Goal: Task Accomplishment & Management: Manage account settings

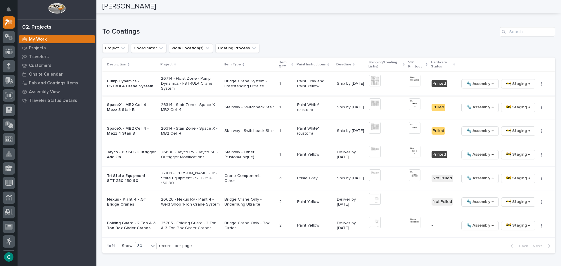
scroll to position [351, 0]
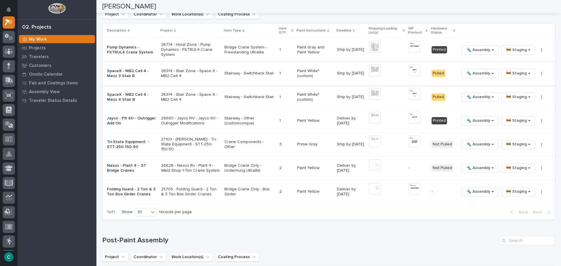
click at [514, 76] on span "🚧 Staging →" at bounding box center [518, 73] width 24 height 7
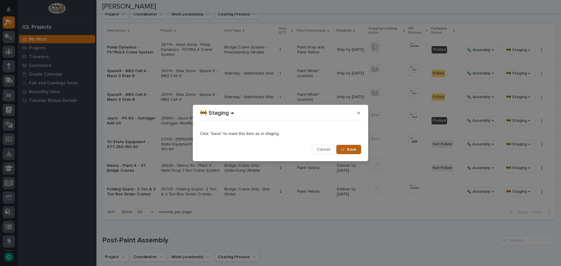
click at [356, 151] on span "Save" at bounding box center [352, 149] width 10 height 5
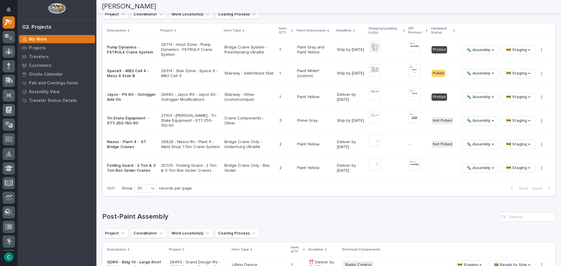
scroll to position [339, 0]
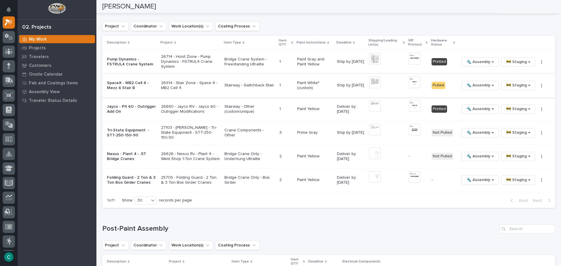
click at [506, 85] on span "🚧 Staging →" at bounding box center [518, 85] width 24 height 7
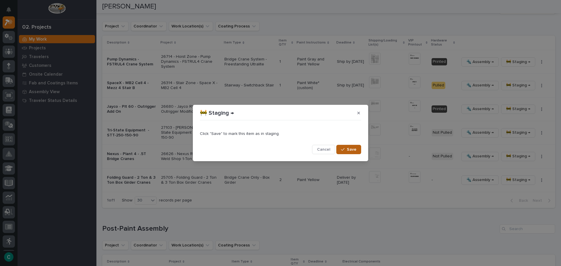
click at [359, 150] on button "Save" at bounding box center [348, 149] width 25 height 9
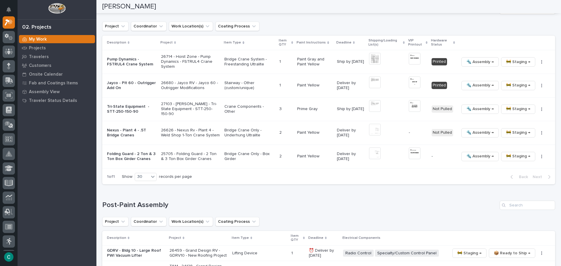
scroll to position [327, 0]
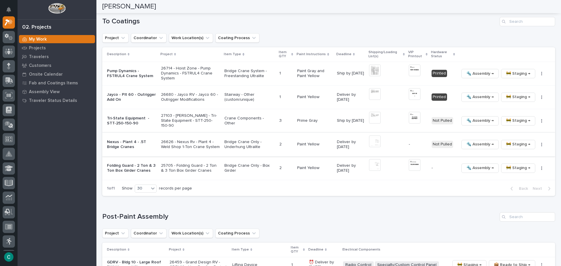
click at [541, 145] on icon "button" at bounding box center [541, 145] width 1 height 4
click at [517, 176] on span "Generate VIP" at bounding box center [516, 174] width 25 height 7
click at [374, 143] on img at bounding box center [375, 142] width 12 height 12
click at [376, 140] on img at bounding box center [375, 142] width 12 height 12
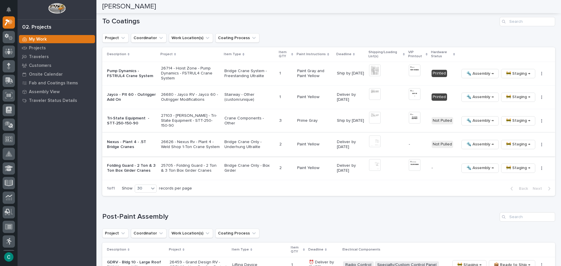
click at [369, 141] on img at bounding box center [375, 142] width 12 height 12
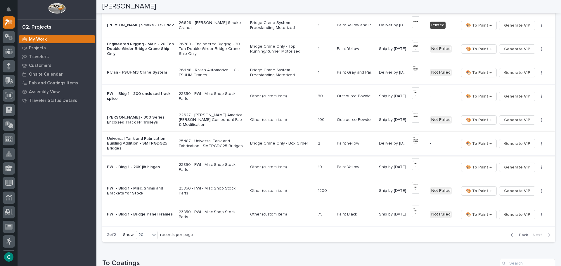
scroll to position [99, 0]
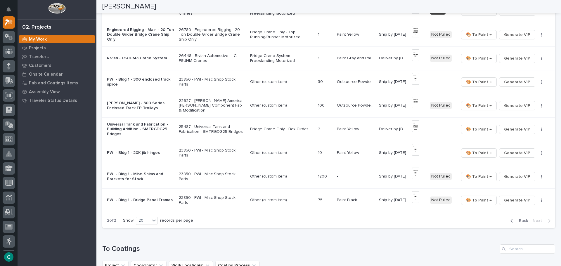
click at [518, 223] on span "Back" at bounding box center [521, 220] width 13 height 5
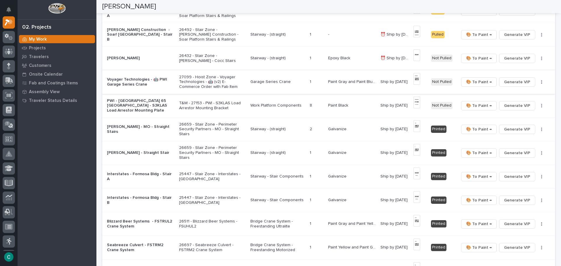
click at [417, 79] on img at bounding box center [416, 79] width 7 height 12
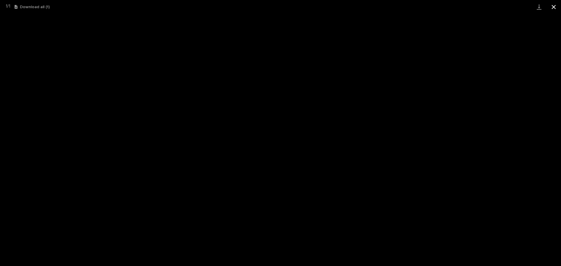
click at [553, 7] on button "Close gallery" at bounding box center [553, 7] width 15 height 14
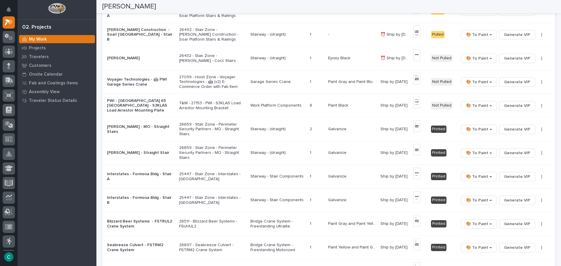
click at [354, 82] on p "Paint Gray and Paint Blue* (custom)" at bounding box center [352, 81] width 49 height 6
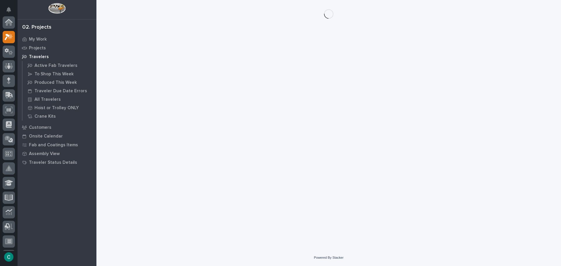
scroll to position [15, 0]
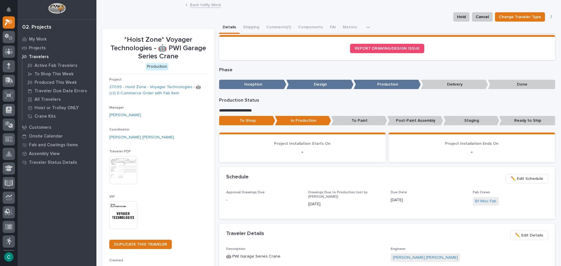
click at [459, 120] on p "Staging" at bounding box center [471, 121] width 56 height 10
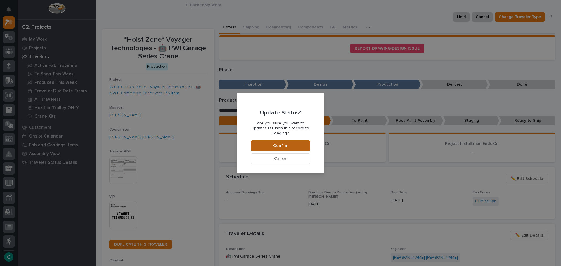
click at [288, 141] on button "Confirm" at bounding box center [281, 146] width 60 height 11
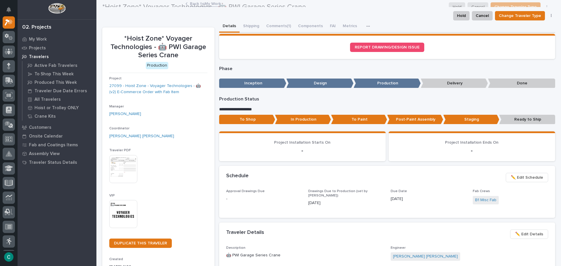
scroll to position [0, 0]
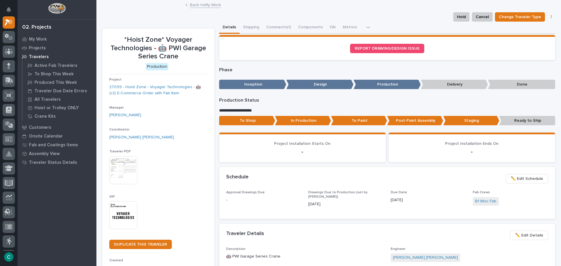
click at [208, 4] on link "Back to My Work" at bounding box center [205, 4] width 31 height 7
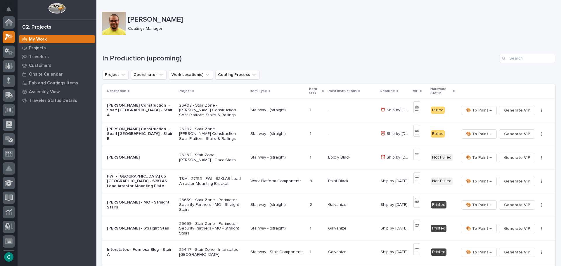
scroll to position [15, 0]
